Goal: Task Accomplishment & Management: Complete application form

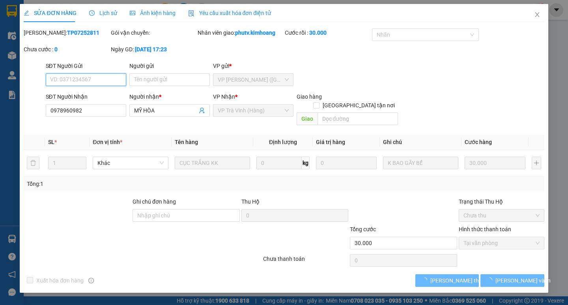
type input "0978960982"
type input "MỸ HÒA"
type input "30.000"
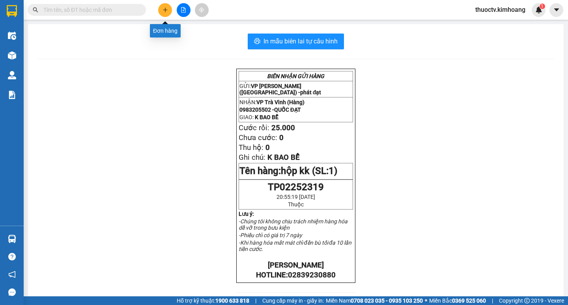
click at [165, 11] on icon "plus" at bounding box center [165, 10] width 6 height 6
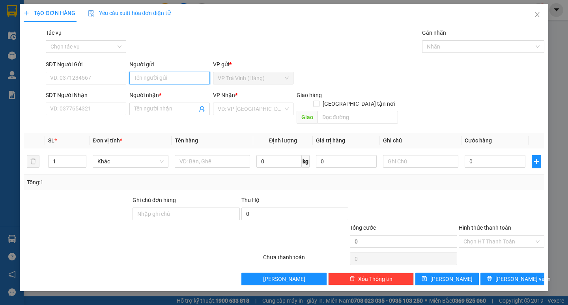
click at [154, 78] on input "Người gửi" at bounding box center [169, 78] width 80 height 13
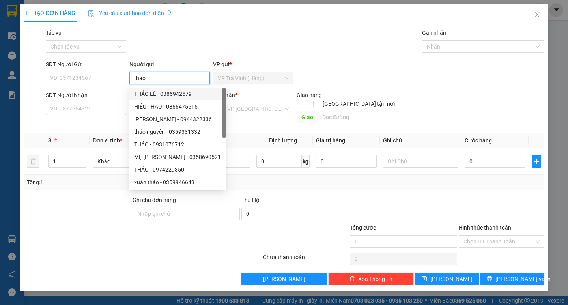
type input "thao"
click at [93, 110] on input "SĐT Người Nhận" at bounding box center [86, 109] width 80 height 13
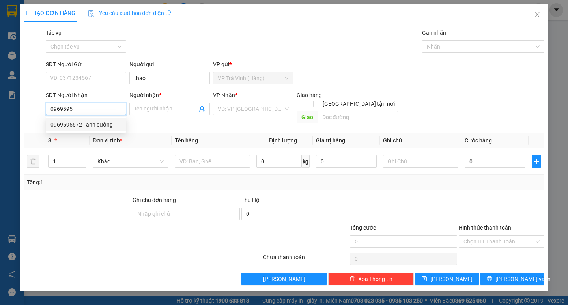
click at [103, 124] on div "0969595672 - anh cường" at bounding box center [85, 124] width 71 height 9
type input "0969595672"
type input "anh cường"
type input "70.000"
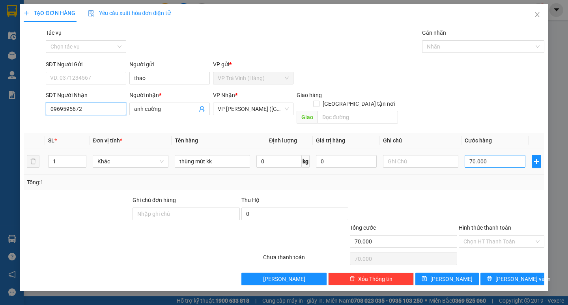
type input "0969595672"
click at [496, 155] on input "70.000" at bounding box center [495, 161] width 61 height 13
type input "7"
type input "70"
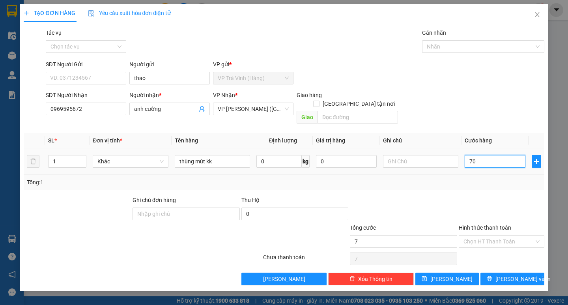
type input "70"
type input "70.000"
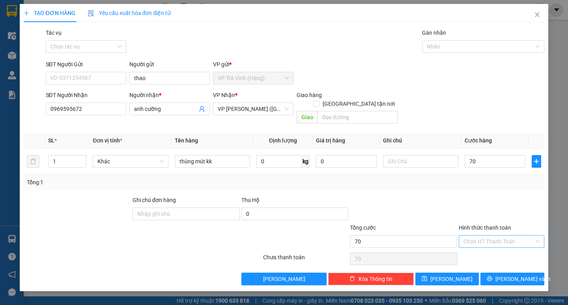
type input "70.000"
drag, startPoint x: 503, startPoint y: 232, endPoint x: 502, endPoint y: 239, distance: 7.6
click at [502, 238] on input "Hình thức thanh toán" at bounding box center [498, 241] width 71 height 12
click at [495, 246] on div "Tại văn phòng" at bounding box center [501, 248] width 76 height 9
type input "0"
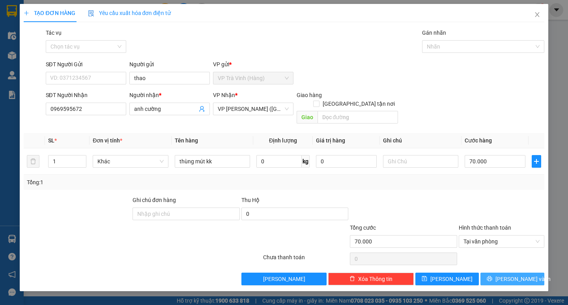
click at [515, 274] on span "Lưu và In" at bounding box center [522, 278] width 55 height 9
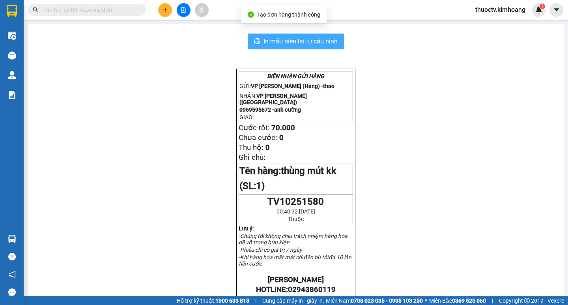
click at [265, 41] on span "In mẫu biên lai tự cấu hình" at bounding box center [300, 41] width 74 height 10
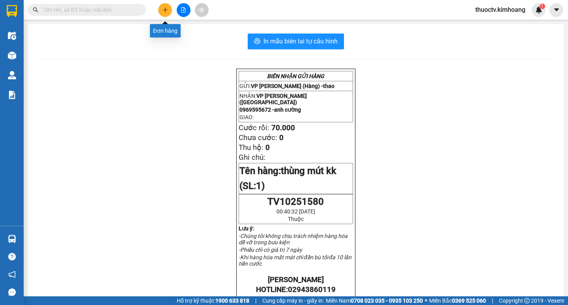
click at [166, 8] on icon "plus" at bounding box center [165, 10] width 6 height 6
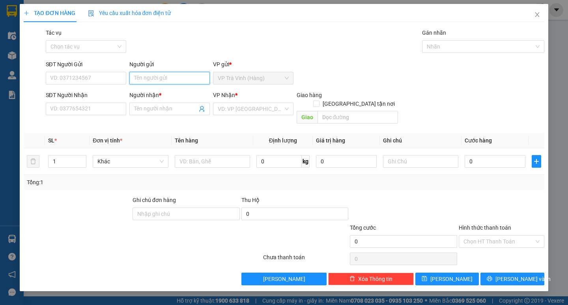
click at [167, 81] on input "Người gửi" at bounding box center [169, 78] width 80 height 13
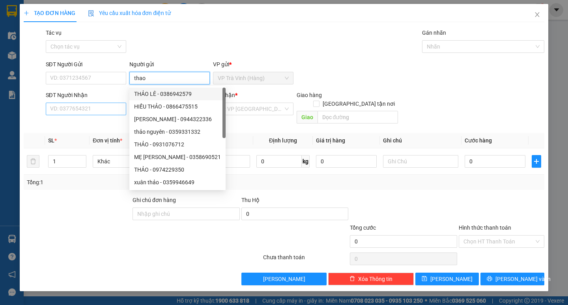
type input "thao"
click at [97, 112] on input "SĐT Người Nhận" at bounding box center [86, 109] width 80 height 13
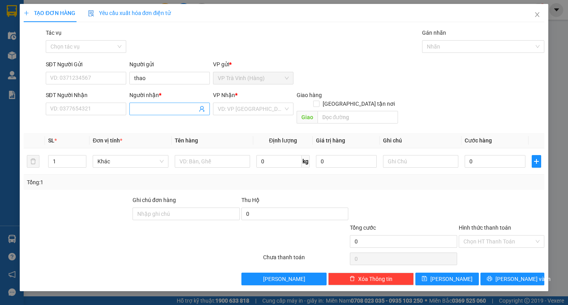
click at [164, 109] on input "Người nhận *" at bounding box center [165, 109] width 63 height 9
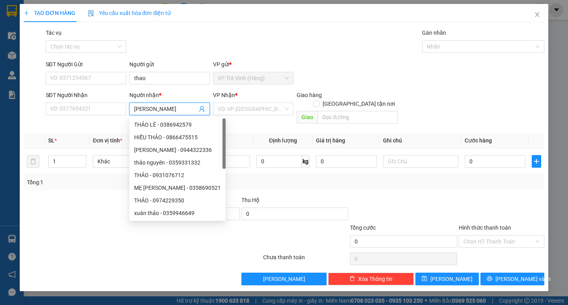
type input "minh chanh"
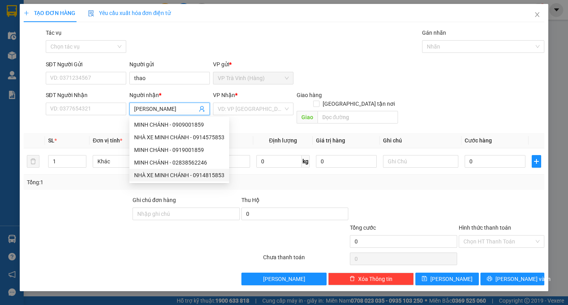
click at [186, 175] on div "NHÀ XE MINH CHÁNH - 0914815853" at bounding box center [179, 175] width 90 height 9
type input "0914815853"
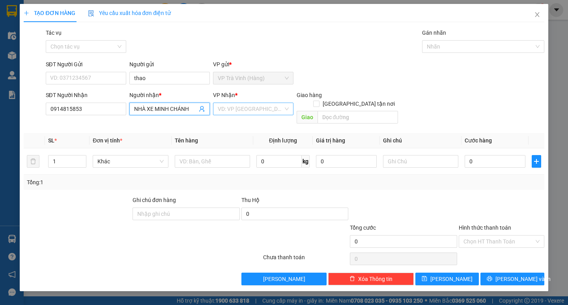
type input "NHÀ XE MINH CHÁNH"
drag, startPoint x: 247, startPoint y: 108, endPoint x: 244, endPoint y: 114, distance: 6.4
click at [247, 108] on input "search" at bounding box center [250, 109] width 65 height 12
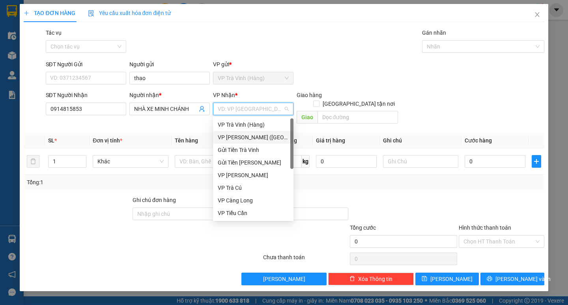
click at [231, 137] on div "VP Trần Phú (Hàng)" at bounding box center [253, 137] width 71 height 9
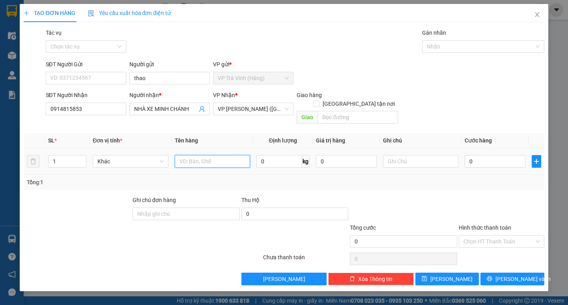
click at [207, 155] on input "text" at bounding box center [212, 161] width 75 height 13
type input "thungf muts kk"
click at [482, 155] on input "0" at bounding box center [495, 161] width 61 height 13
type input "7"
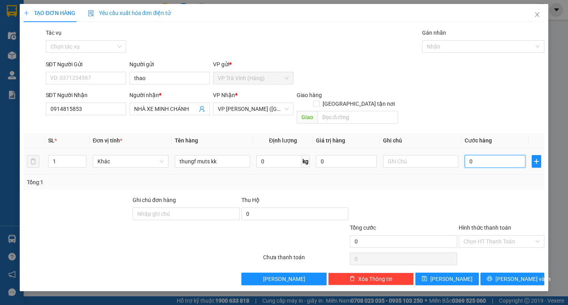
type input "7"
type input "70"
type input "70.000"
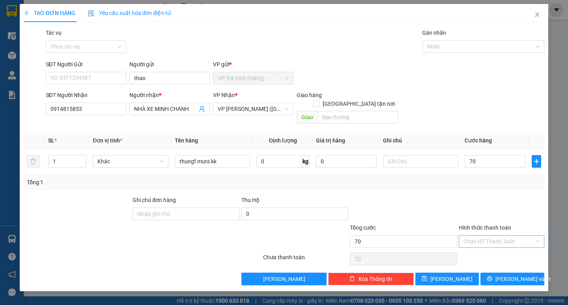
type input "70.000"
drag, startPoint x: 497, startPoint y: 233, endPoint x: 493, endPoint y: 245, distance: 13.0
click at [497, 235] on input "Hình thức thanh toán" at bounding box center [498, 241] width 71 height 12
drag, startPoint x: 489, startPoint y: 249, endPoint x: 496, endPoint y: 253, distance: 7.7
click at [489, 249] on div "Tại văn phòng" at bounding box center [501, 248] width 76 height 9
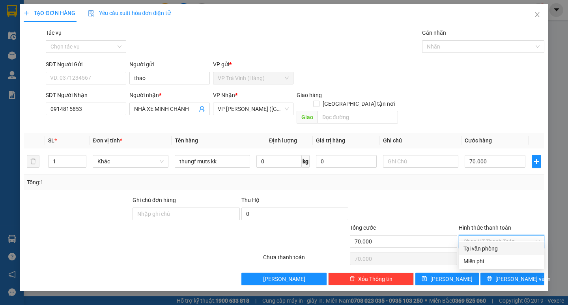
type input "0"
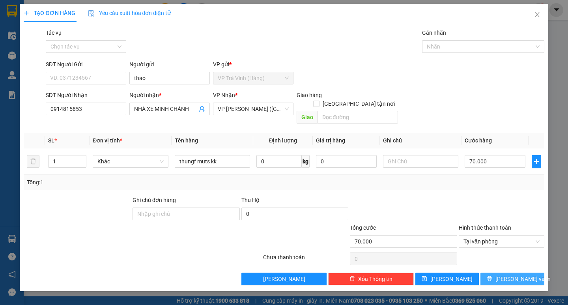
click at [521, 274] on span "Lưu và In" at bounding box center [522, 278] width 55 height 9
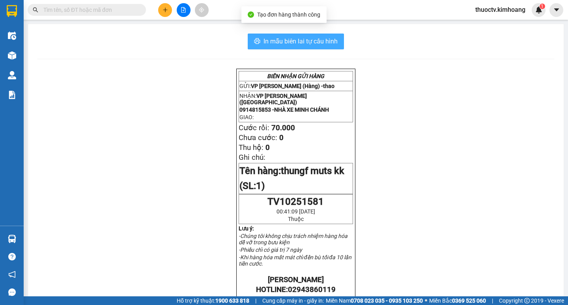
click at [273, 41] on span "In mẫu biên lai tự cấu hình" at bounding box center [300, 41] width 74 height 10
